Goal: Transaction & Acquisition: Download file/media

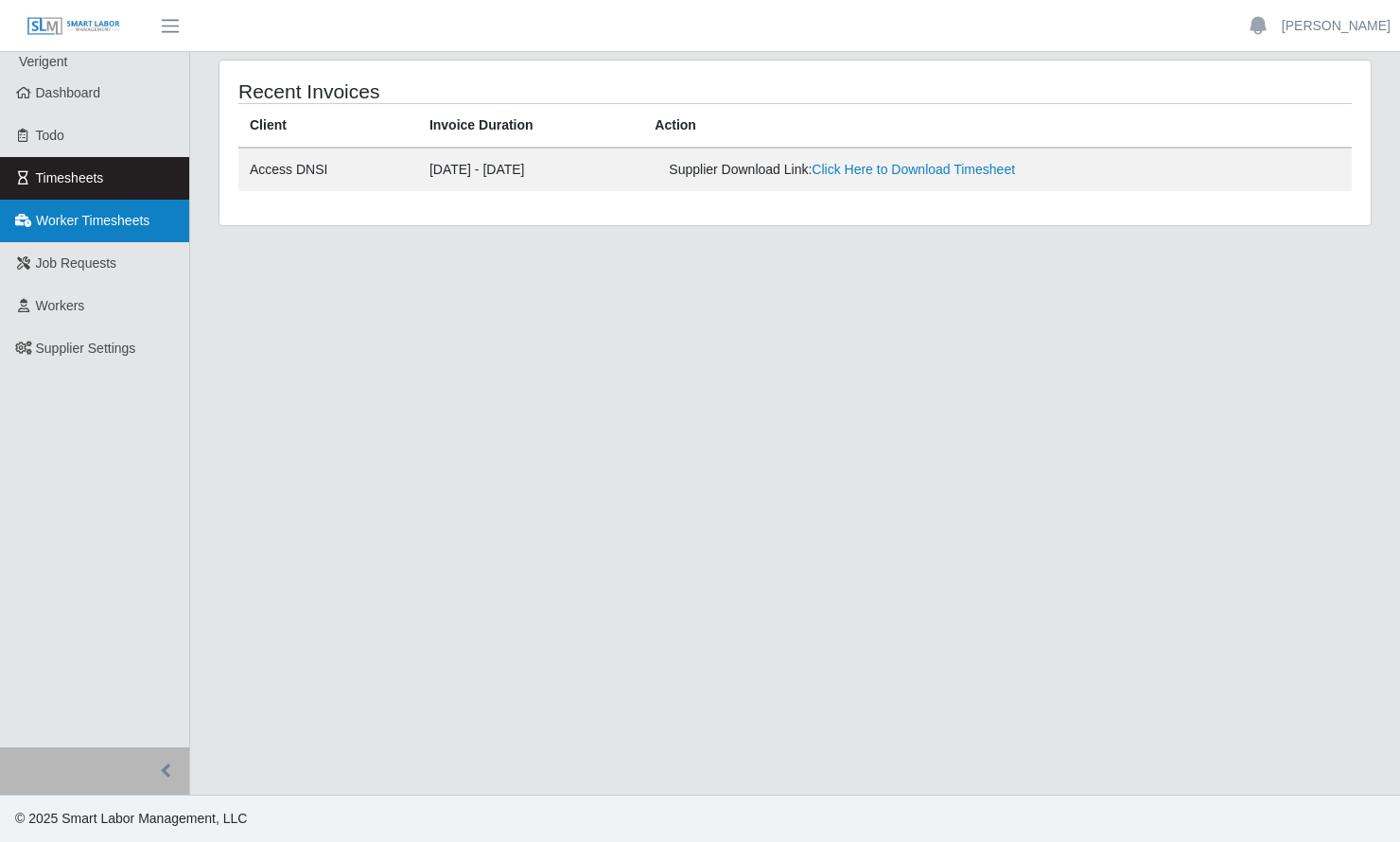
click at [108, 218] on span "Worker Timesheets" at bounding box center [93, 221] width 114 height 15
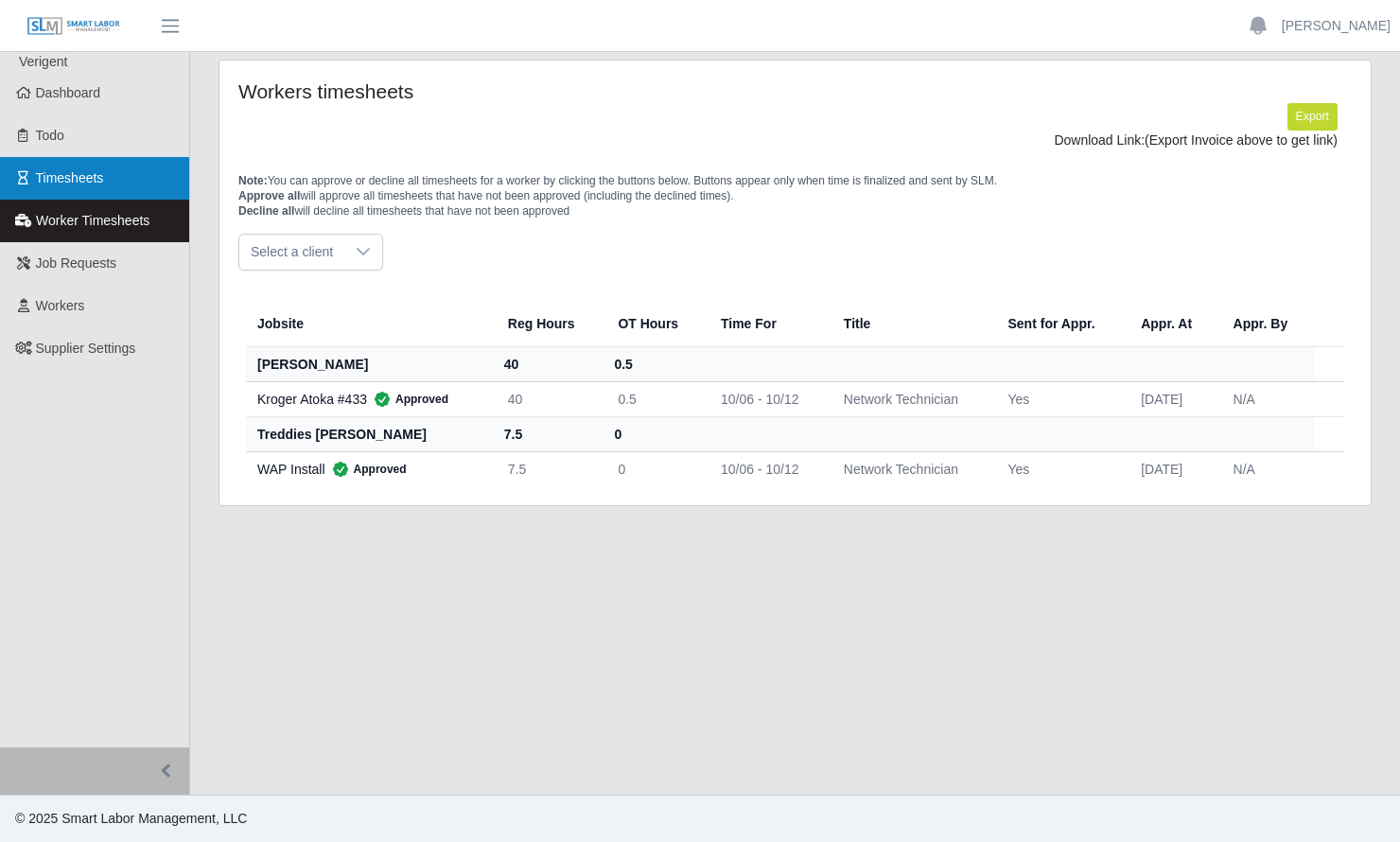
click at [80, 174] on span "Timesheets" at bounding box center [70, 178] width 68 height 15
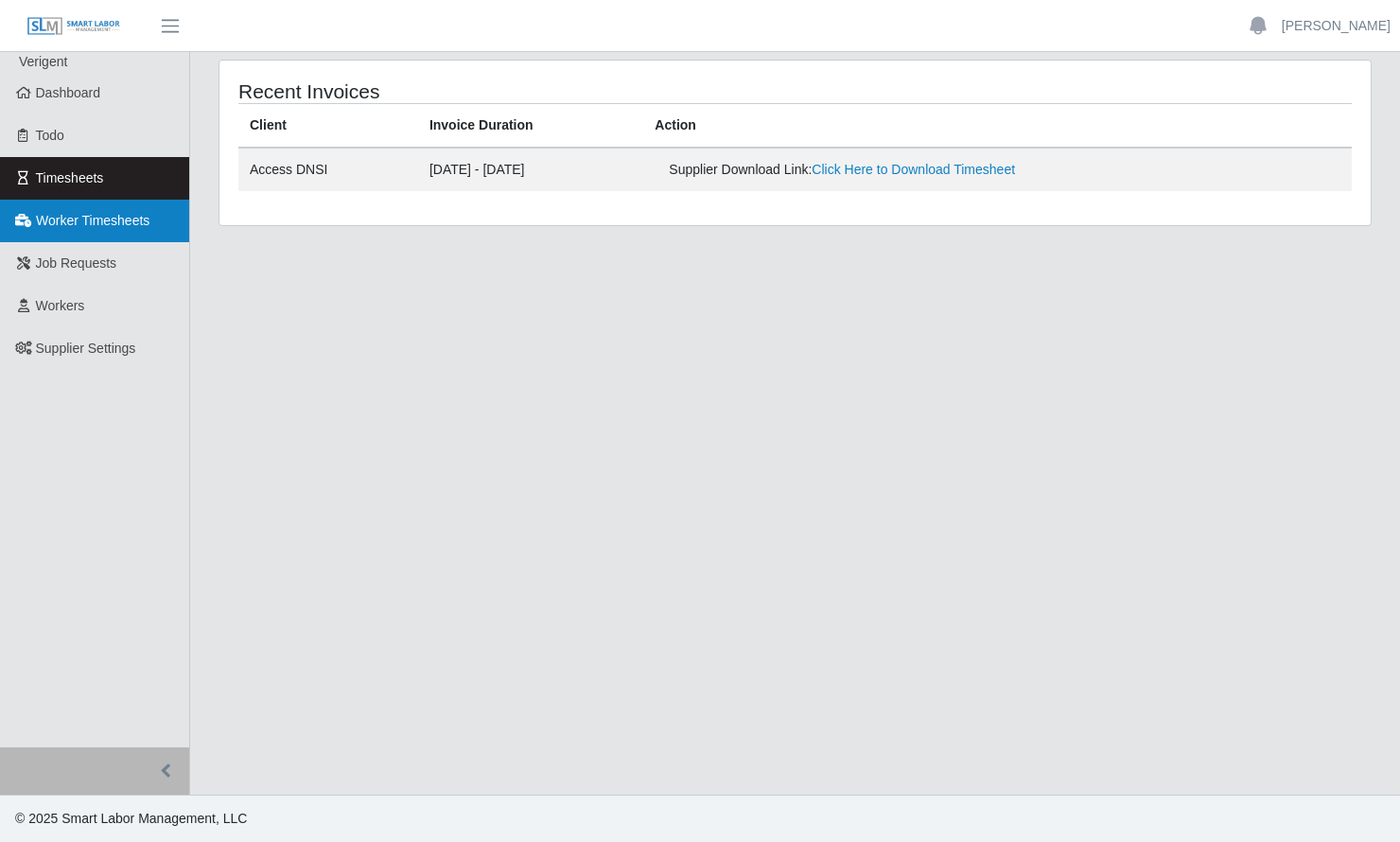
click at [52, 225] on span "Worker Timesheets" at bounding box center [93, 221] width 114 height 15
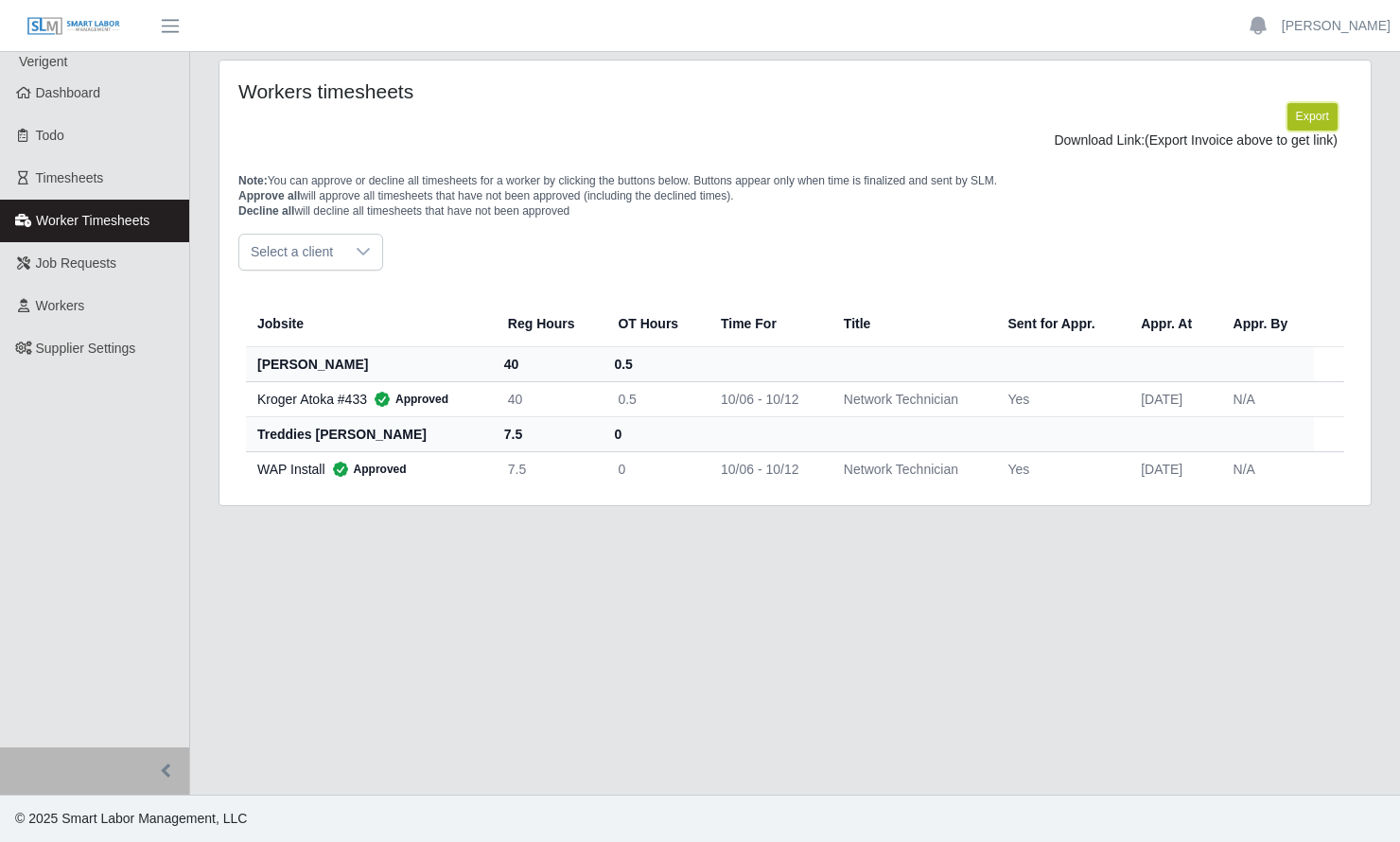
click at [1320, 122] on button "Export" at bounding box center [1312, 116] width 50 height 27
click at [1197, 148] on link "https://sm-slm-prod.s3.amazonaws.com/documents/supplier/121/Supplier%20Worker%2…" at bounding box center [1267, 140] width 140 height 15
click at [60, 184] on span "Timesheets" at bounding box center [70, 178] width 68 height 15
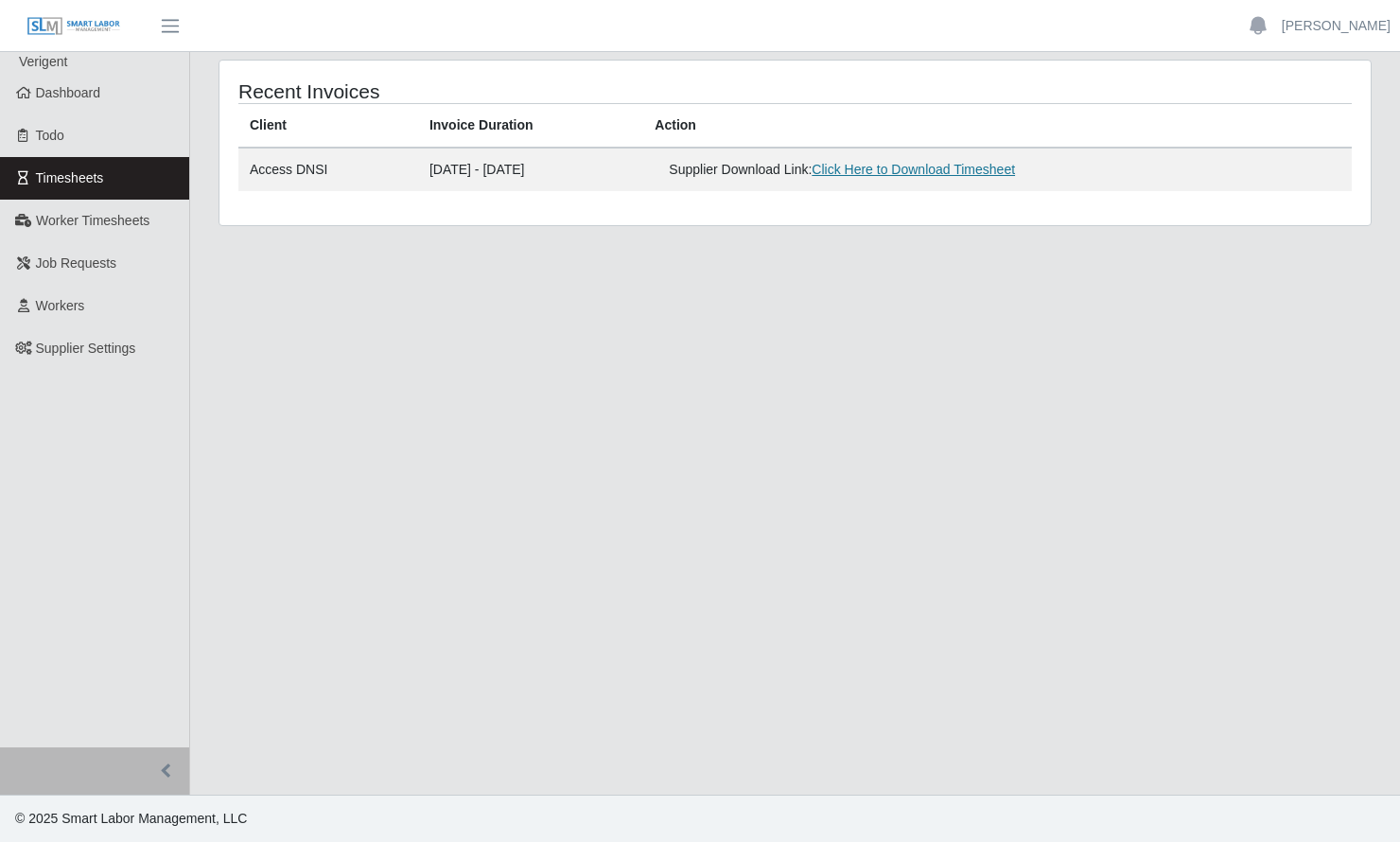
click at [931, 173] on link "Click Here to Download Timesheet" at bounding box center [913, 170] width 204 height 15
click at [108, 214] on span "Worker Timesheets" at bounding box center [93, 221] width 114 height 15
